Goal: Task Accomplishment & Management: Manage account settings

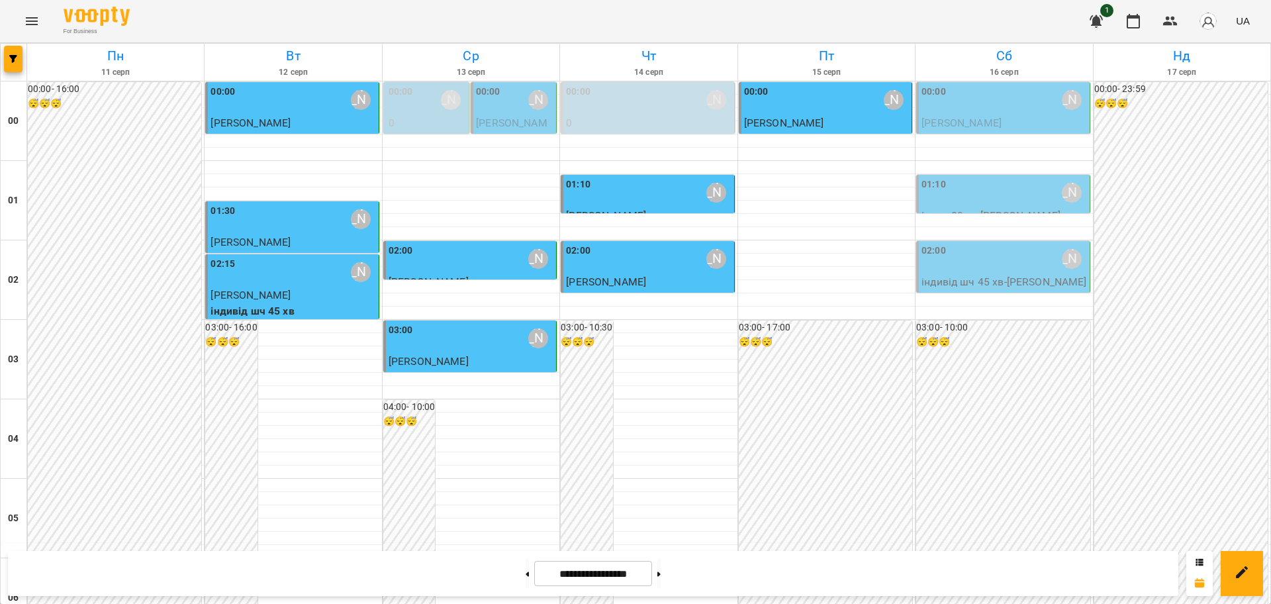
scroll to position [1443, 0]
click at [32, 16] on icon "Menu" at bounding box center [32, 21] width 16 height 16
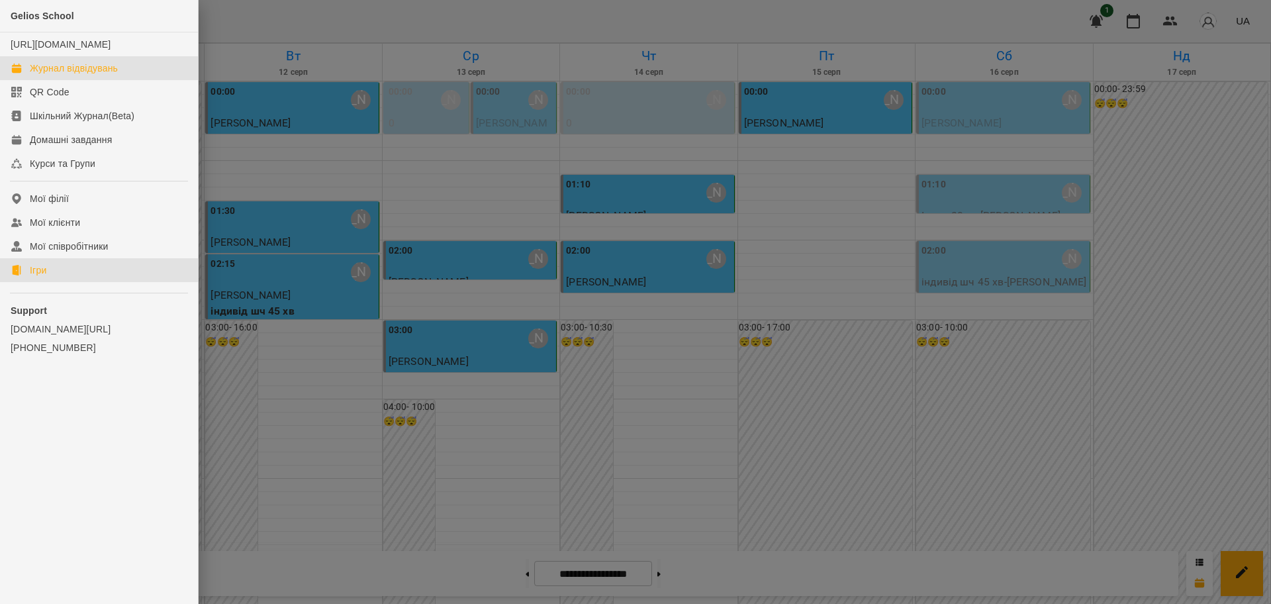
drag, startPoint x: 48, startPoint y: 283, endPoint x: 83, endPoint y: 273, distance: 36.0
click at [48, 282] on link "Ігри" at bounding box center [99, 270] width 198 height 24
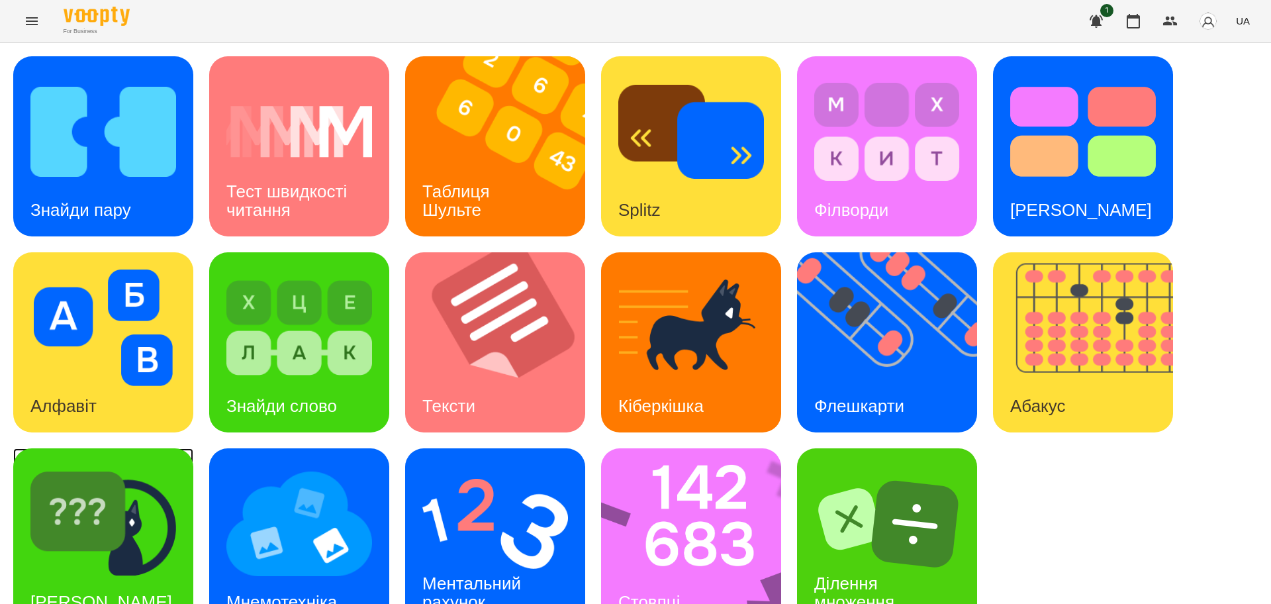
click at [163, 502] on img at bounding box center [103, 523] width 146 height 116
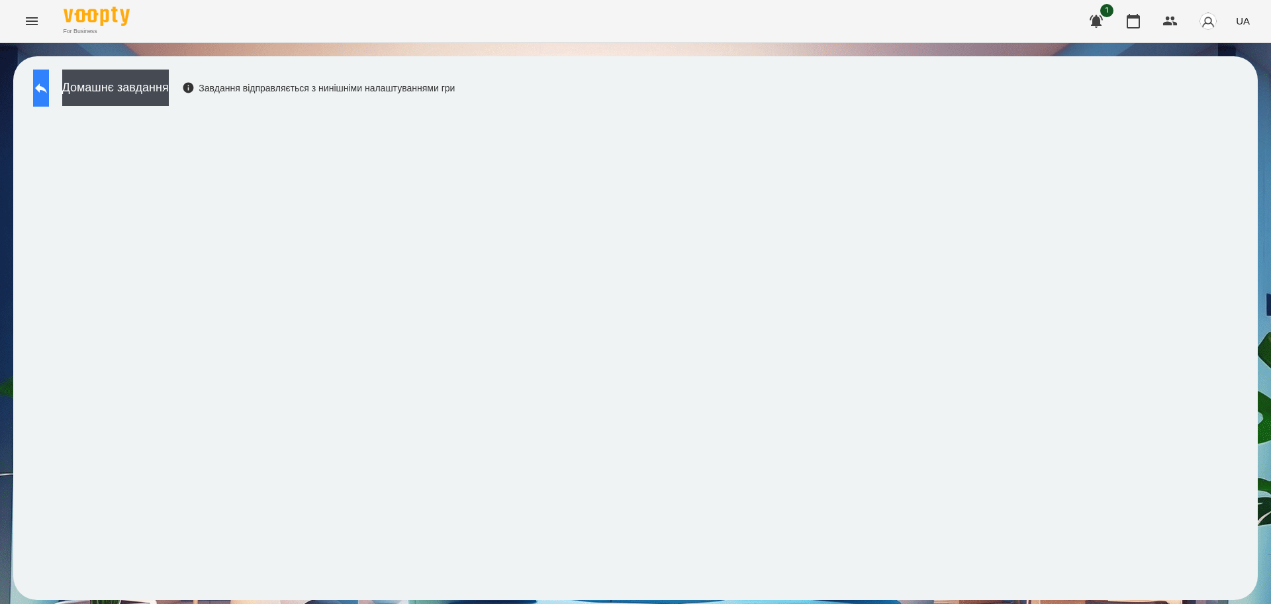
click at [48, 74] on button at bounding box center [41, 87] width 16 height 37
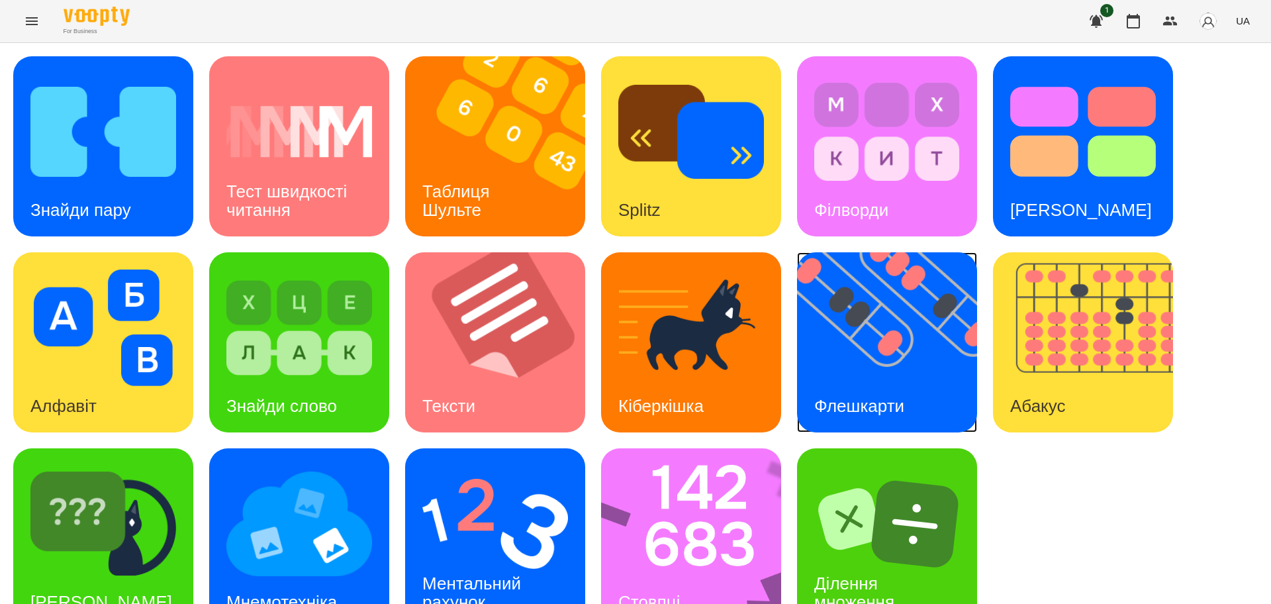
click at [907, 362] on img at bounding box center [895, 342] width 197 height 180
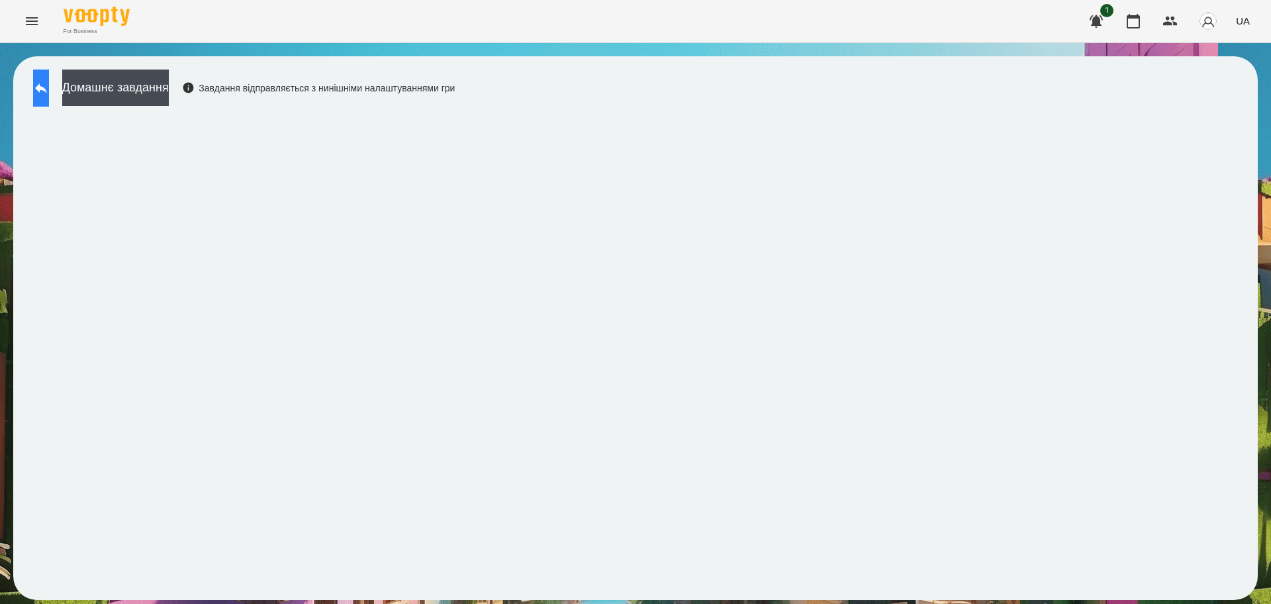
click at [49, 83] on icon at bounding box center [41, 88] width 16 height 16
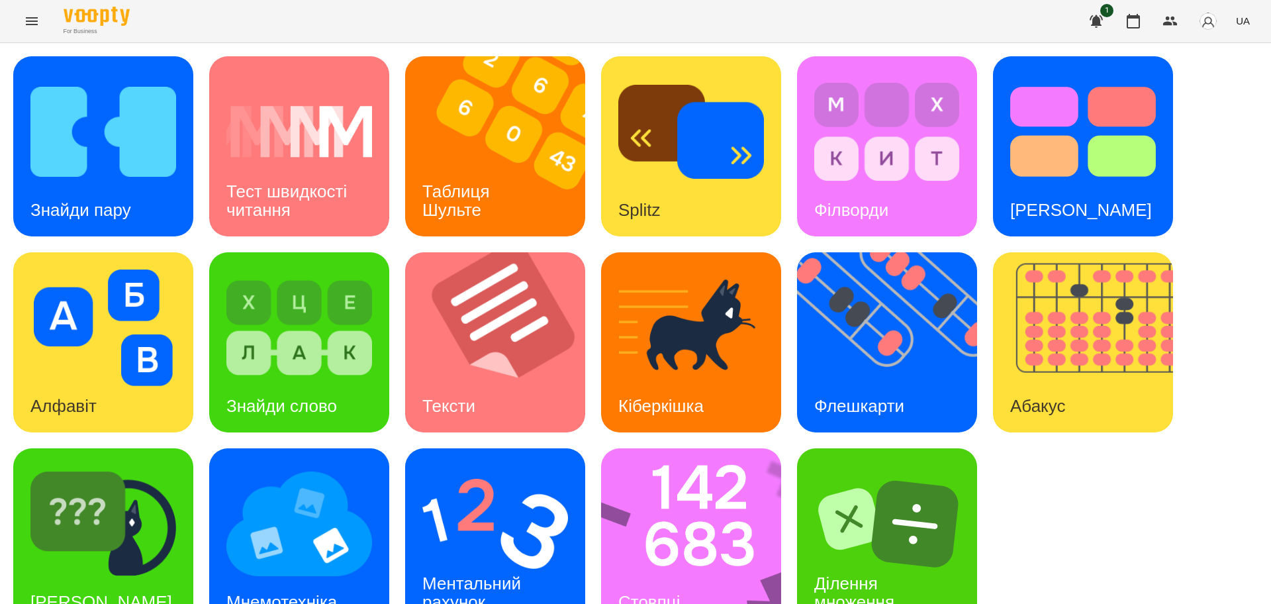
scroll to position [38, 0]
click at [528, 500] on img at bounding box center [495, 523] width 146 height 116
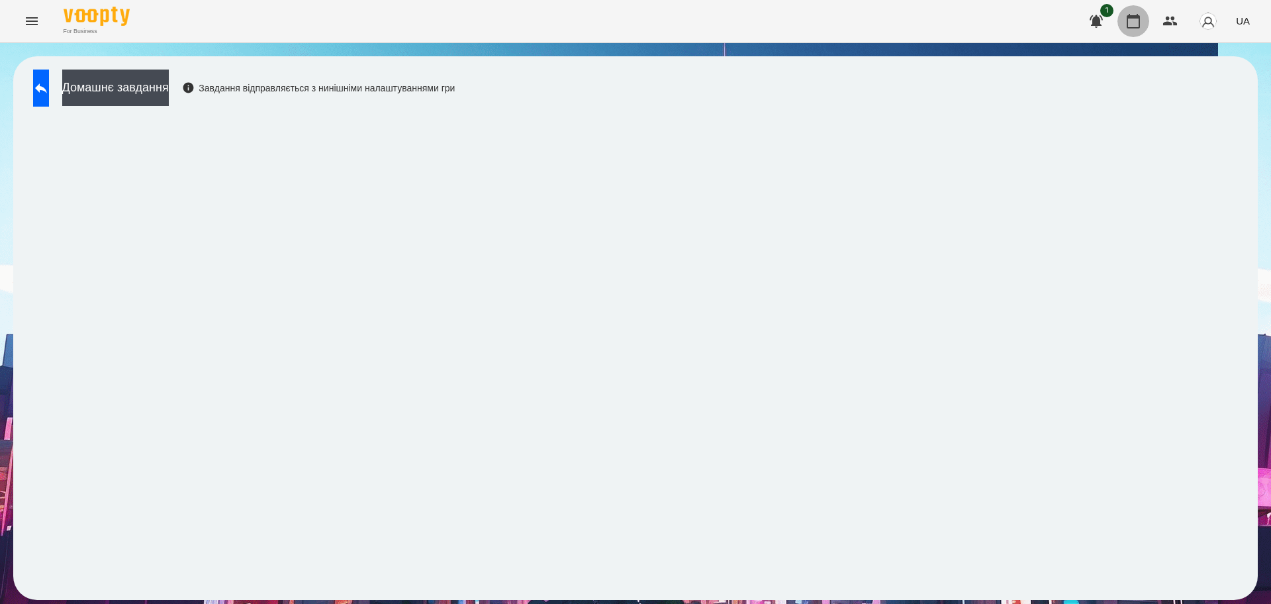
click at [1134, 22] on icon "button" at bounding box center [1133, 21] width 16 height 16
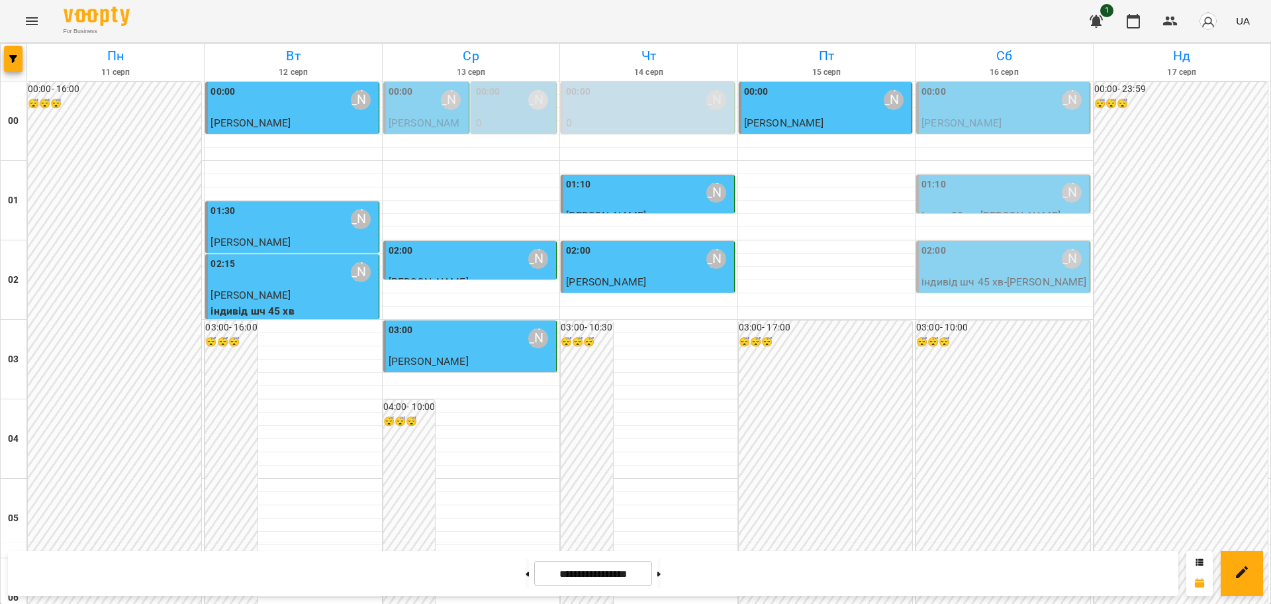
scroll to position [1443, 0]
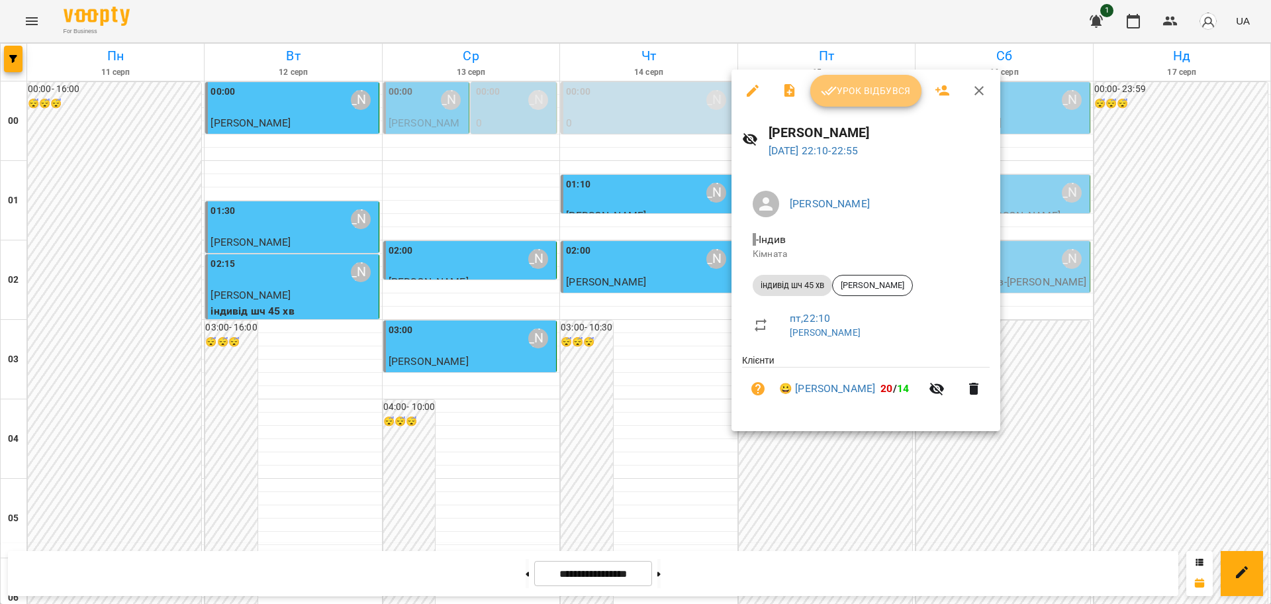
click at [872, 95] on span "Урок відбувся" at bounding box center [866, 91] width 90 height 16
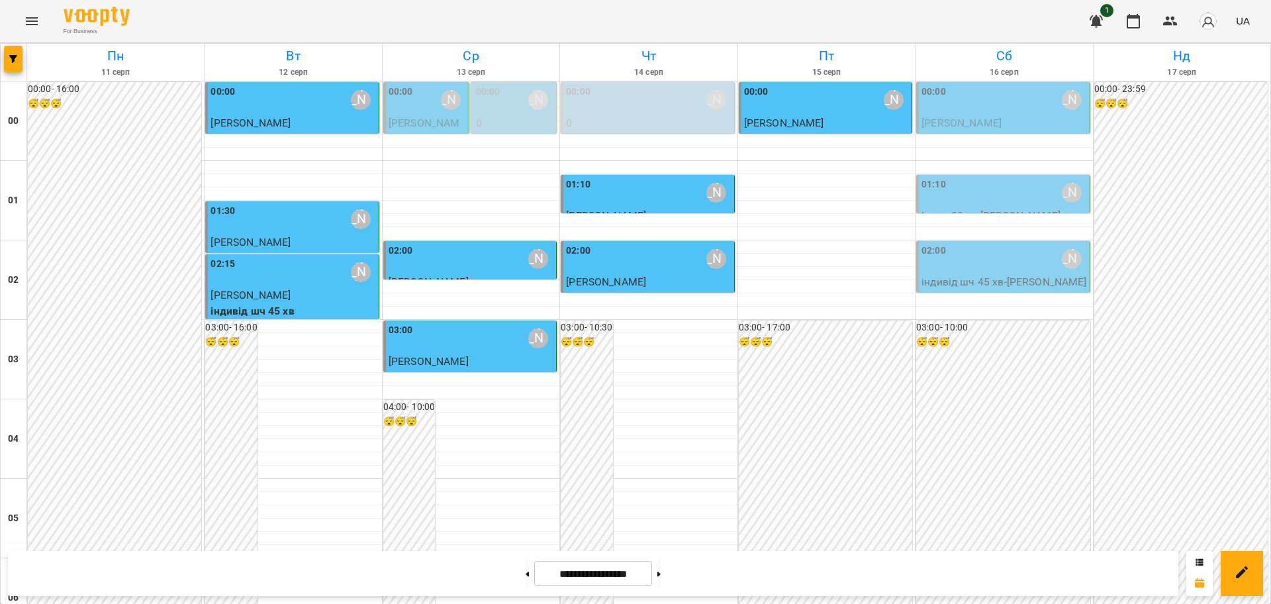
scroll to position [1443, 0]
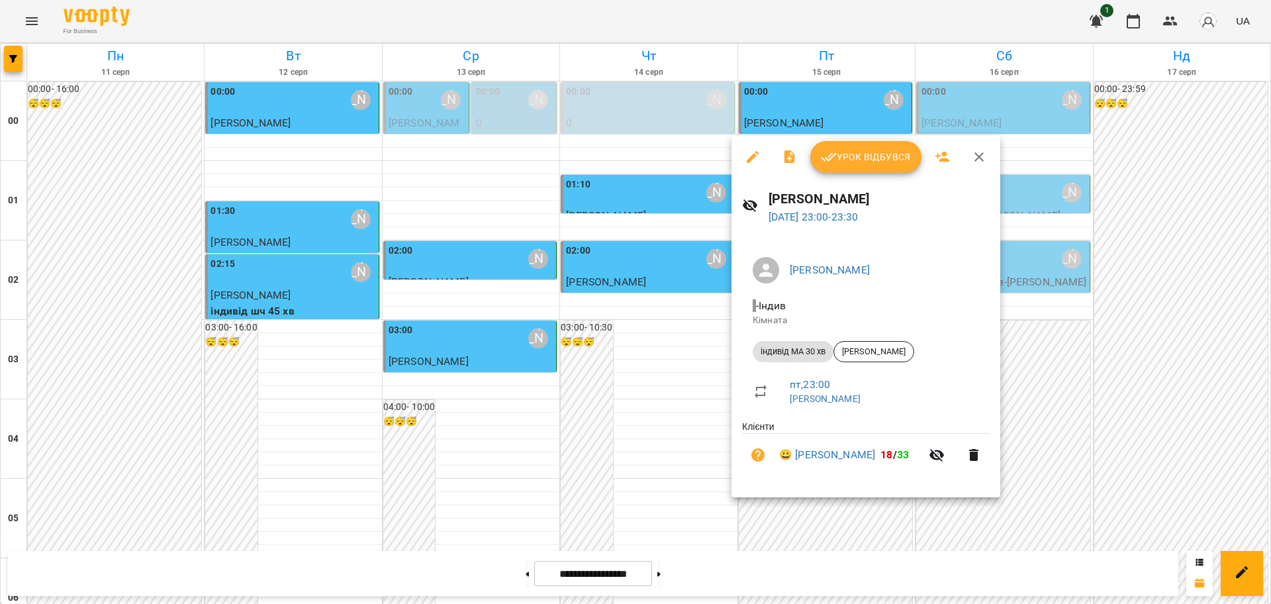
click at [889, 152] on span "Урок відбувся" at bounding box center [866, 157] width 90 height 16
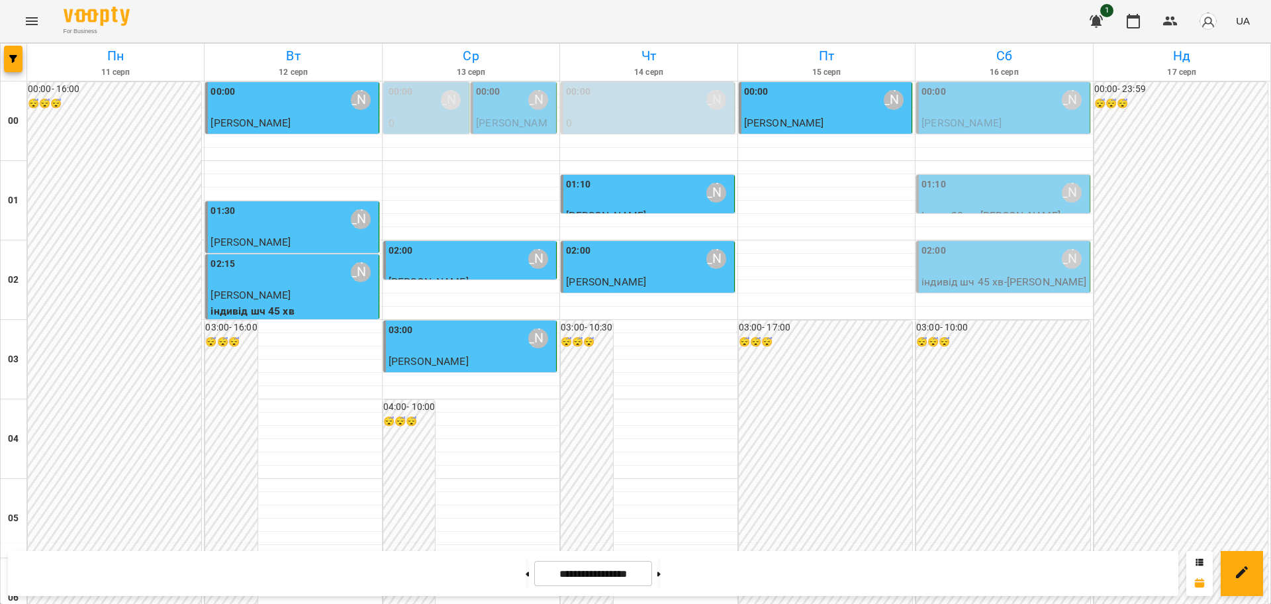
scroll to position [331, 0]
